Goal: Obtain resource: Obtain resource

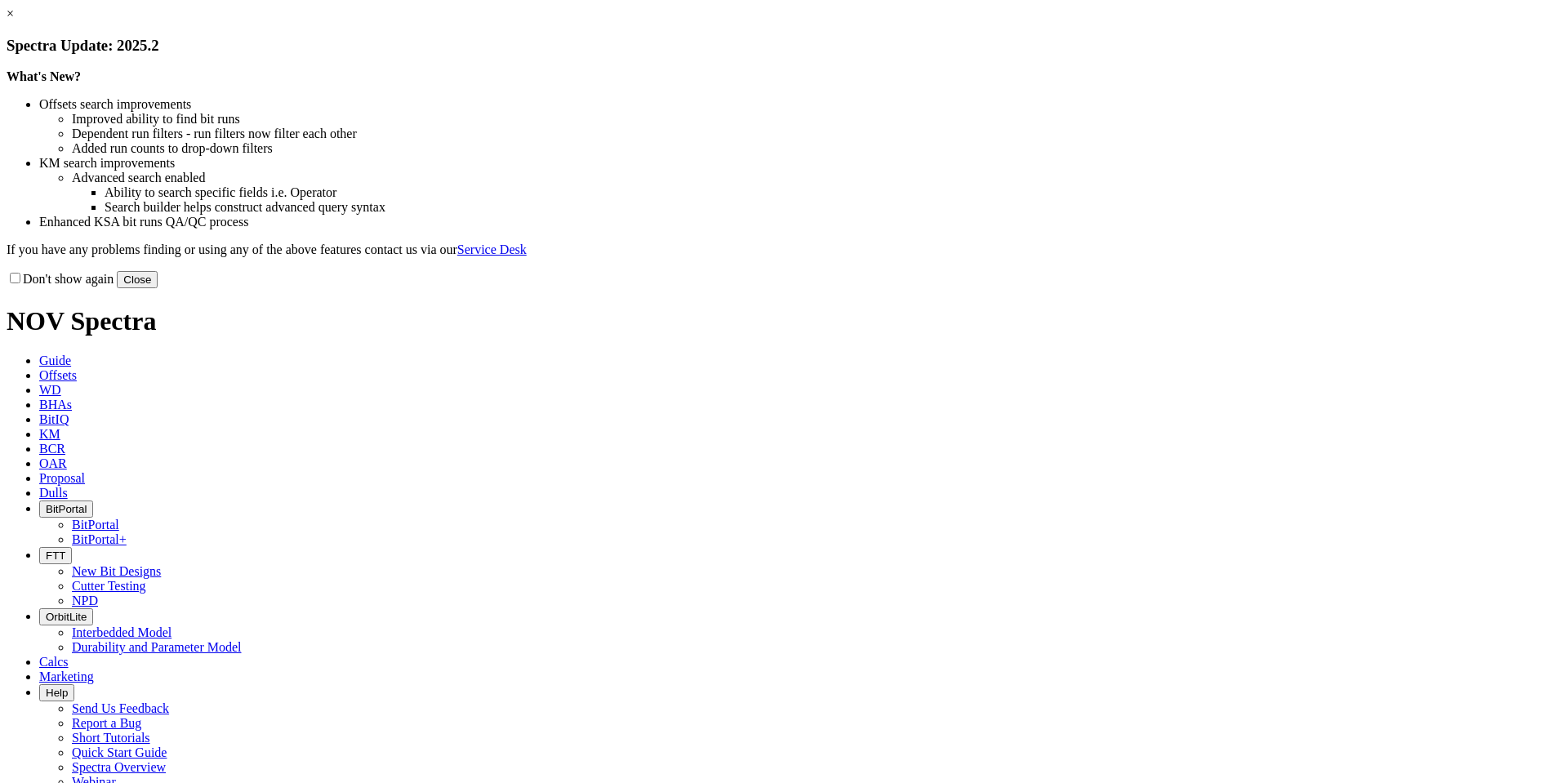
click at [157, 288] on button "Close" at bounding box center [138, 279] width 41 height 17
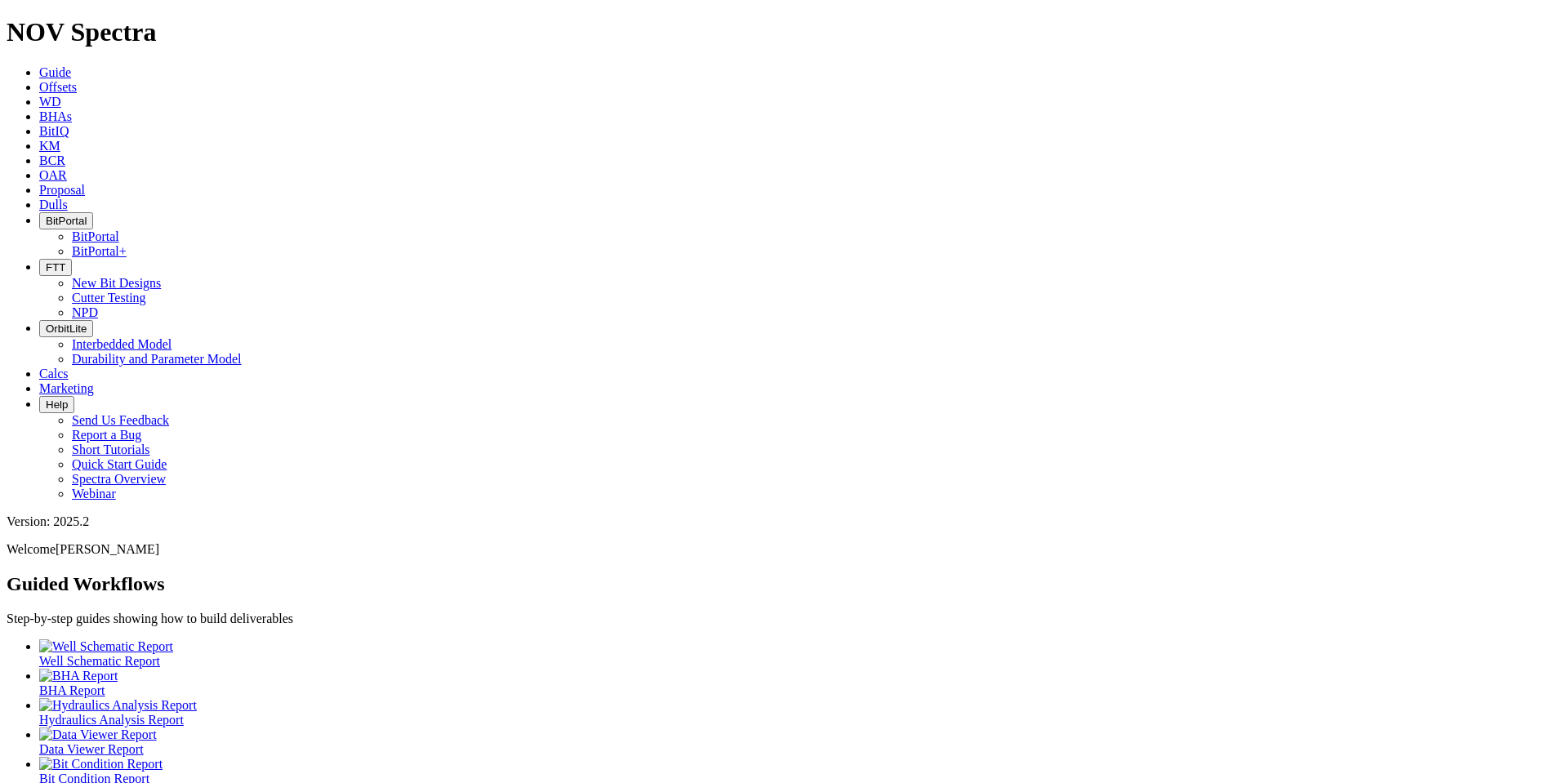
click at [93, 213] on button "BitPortal" at bounding box center [67, 221] width 54 height 17
click at [119, 229] on link "BitPortal" at bounding box center [96, 236] width 48 height 14
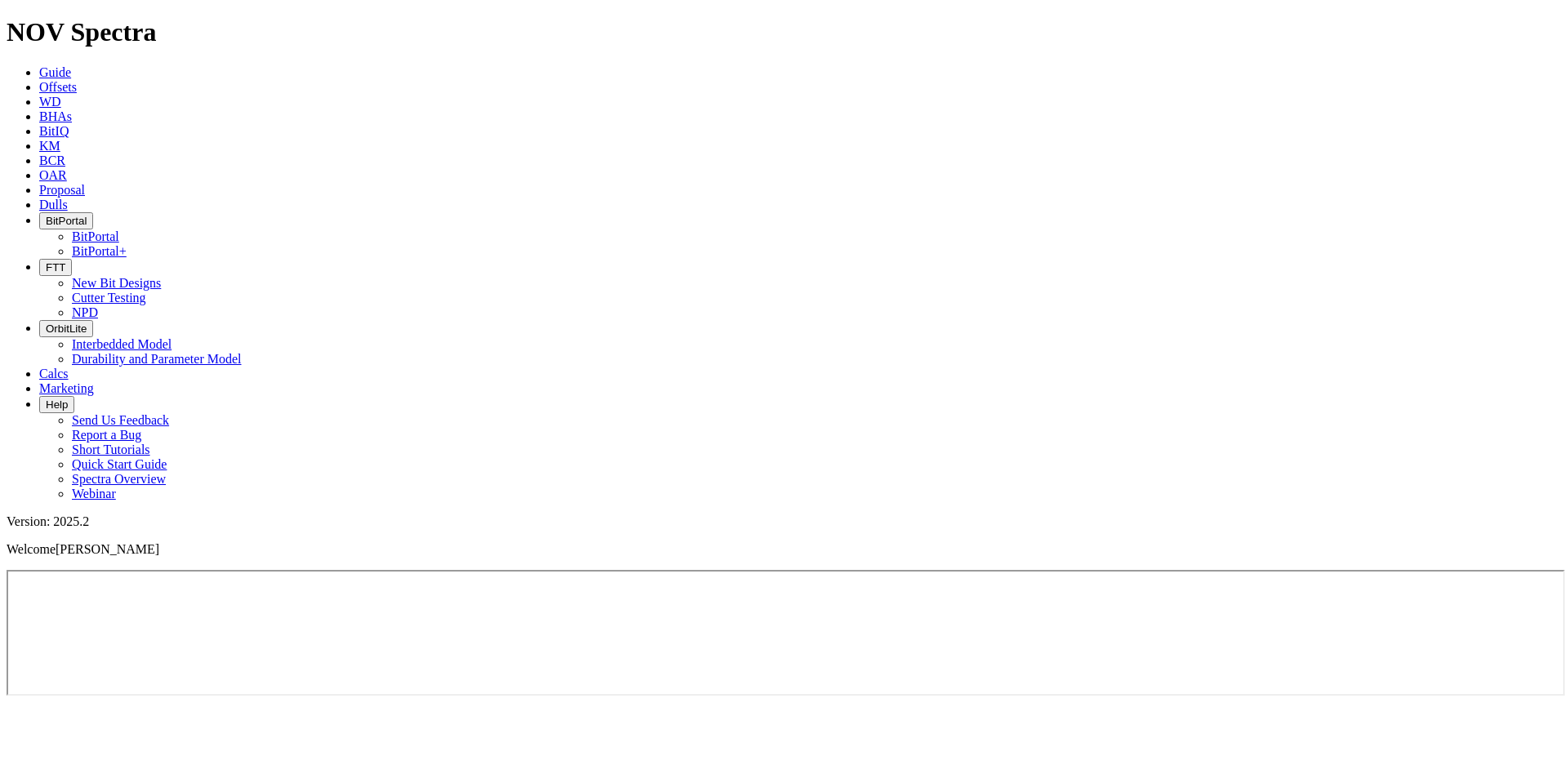
click at [77, 80] on span "Offsets" at bounding box center [58, 86] width 37 height 14
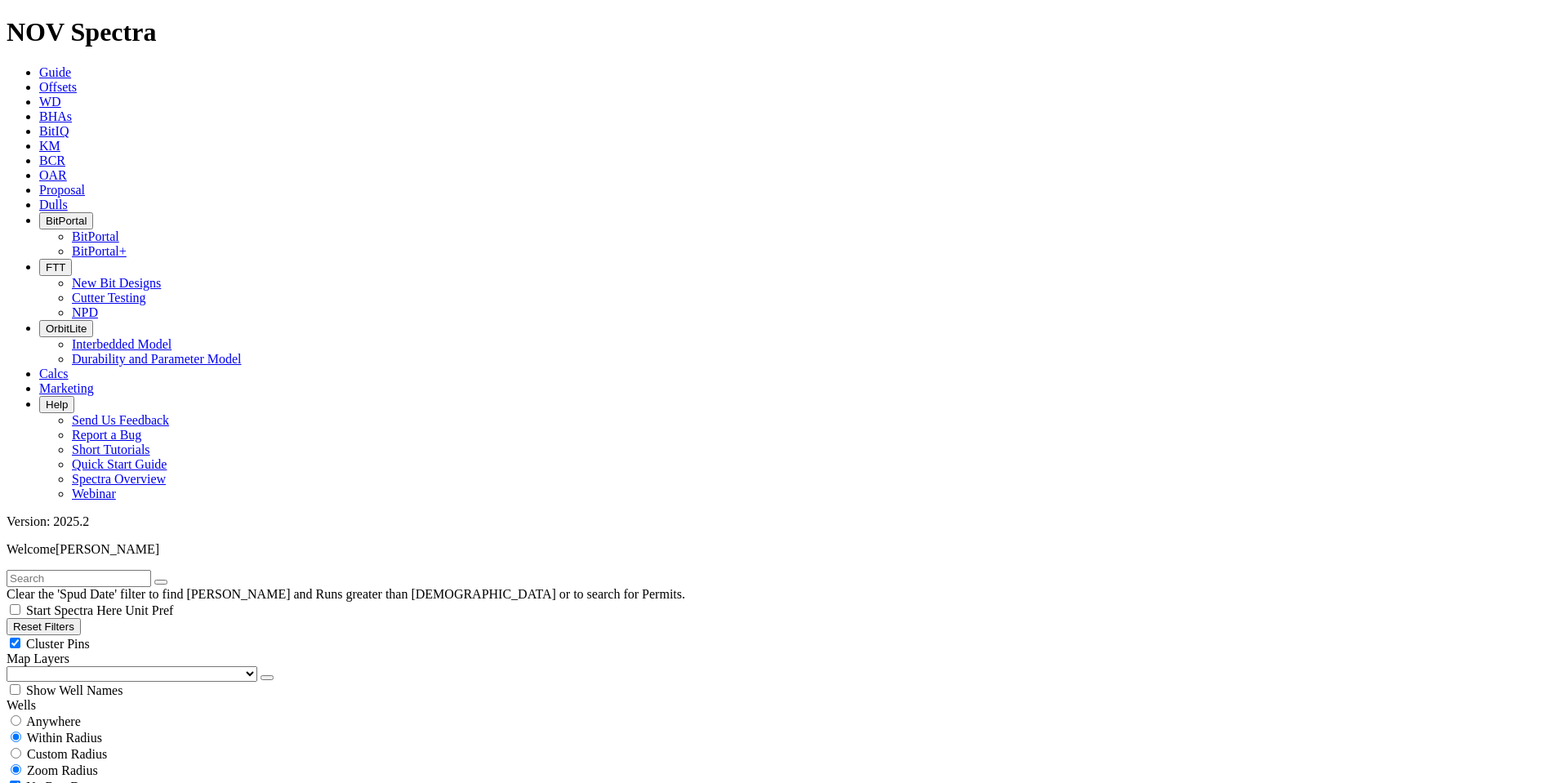
click at [78, 569] on input "text" at bounding box center [79, 578] width 144 height 17
type input "B466"
click at [67, 715] on span "Anywhere" at bounding box center [53, 721] width 54 height 14
radio input "true"
radio input "false"
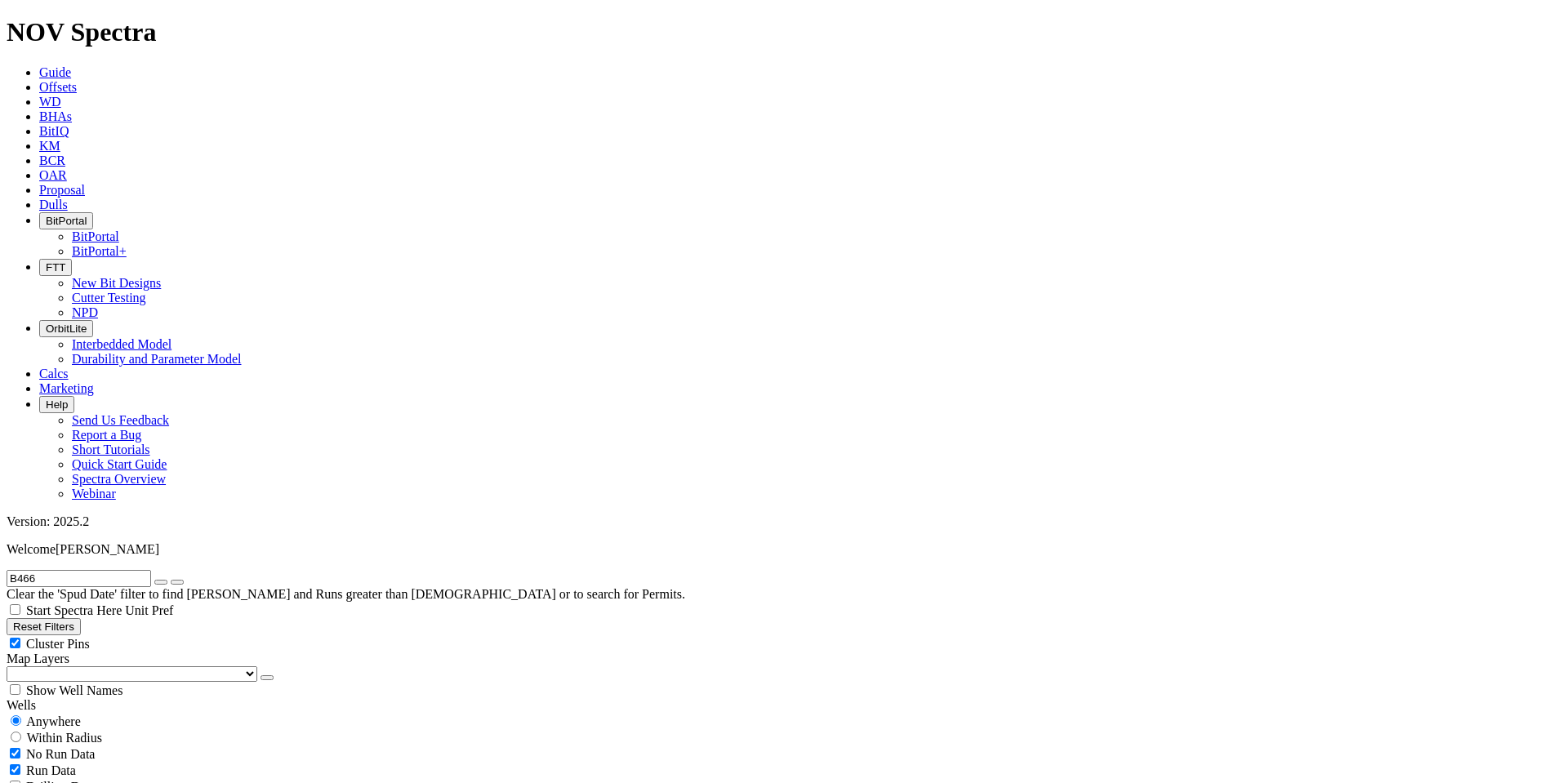
radio input "false"
radio input "true"
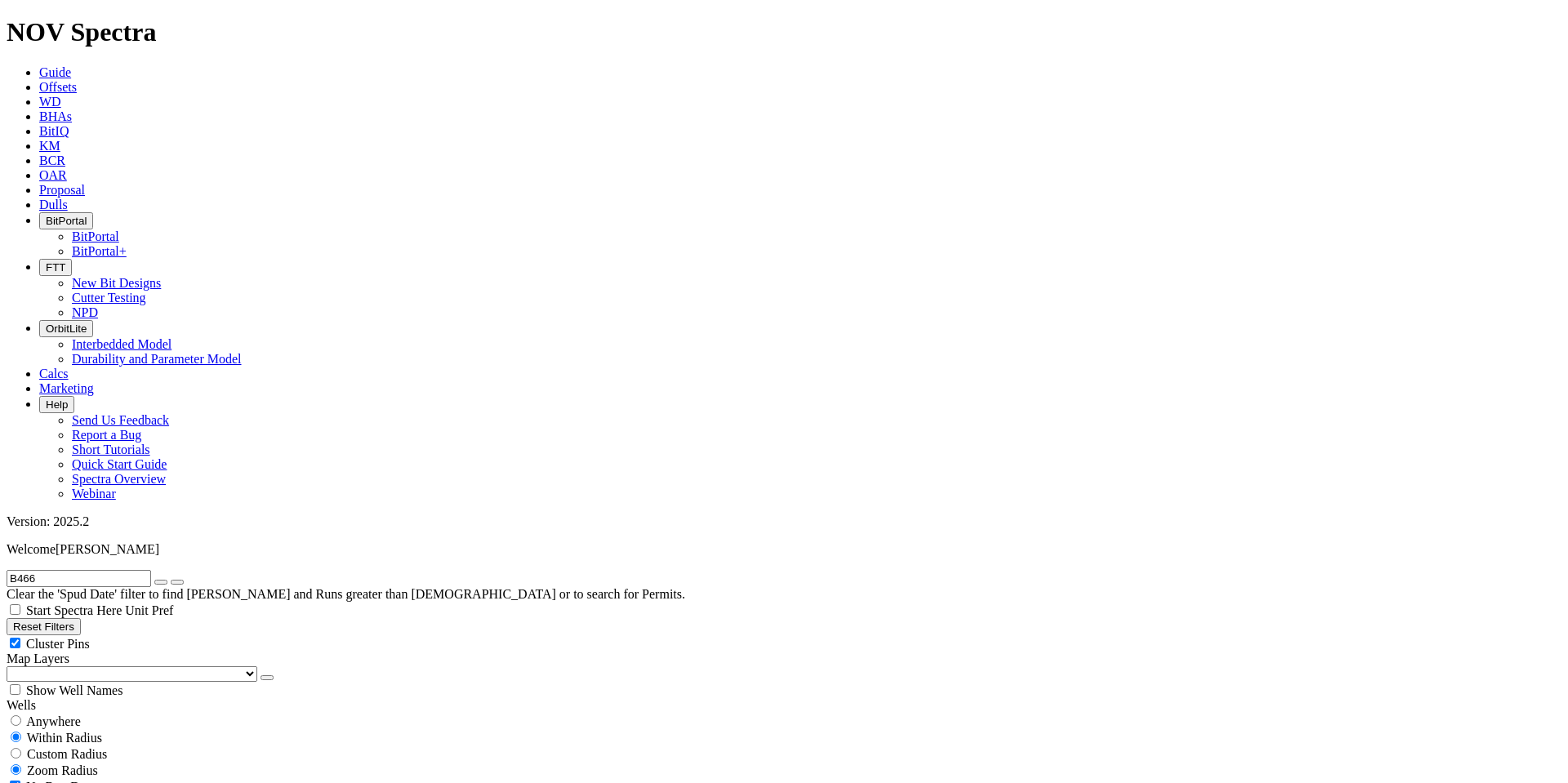
click at [46, 214] on icon "button" at bounding box center [46, 220] width 0 height 12
click at [119, 229] on link "BitPortal" at bounding box center [96, 236] width 48 height 14
